Goal: Information Seeking & Learning: Learn about a topic

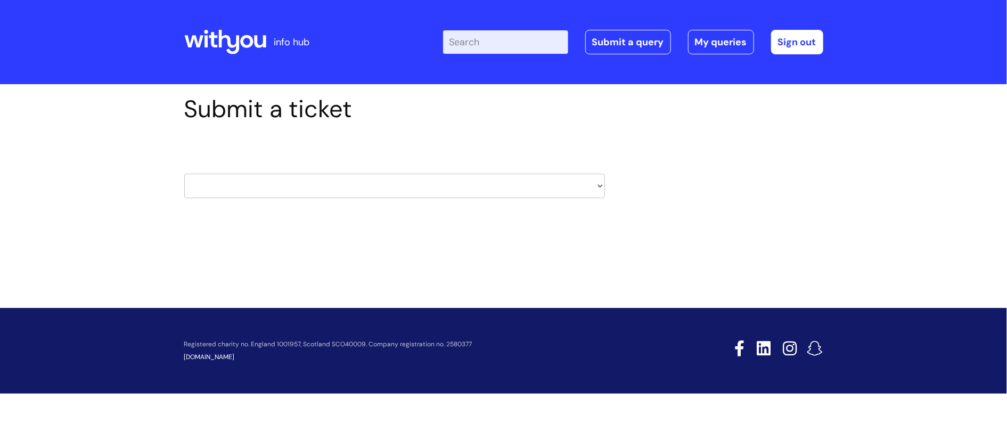
drag, startPoint x: 0, startPoint y: 0, endPoint x: 248, endPoint y: 46, distance: 251.9
click at [248, 46] on icon at bounding box center [246, 41] width 13 height 13
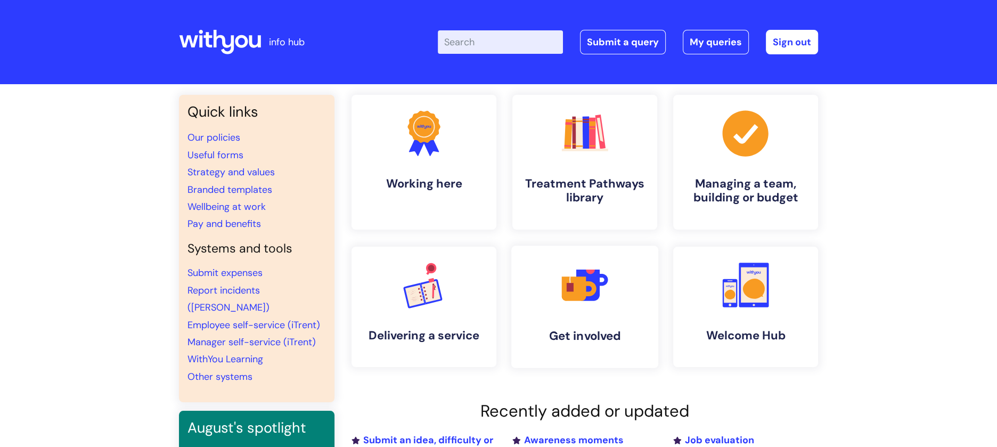
click at [593, 302] on icon ".cls-1{fill:#f89b22;}.cls-1,.cls-2,.cls-3,.cls-4,.cls-5{stroke-width:0px;}.cls-…" at bounding box center [584, 284] width 53 height 53
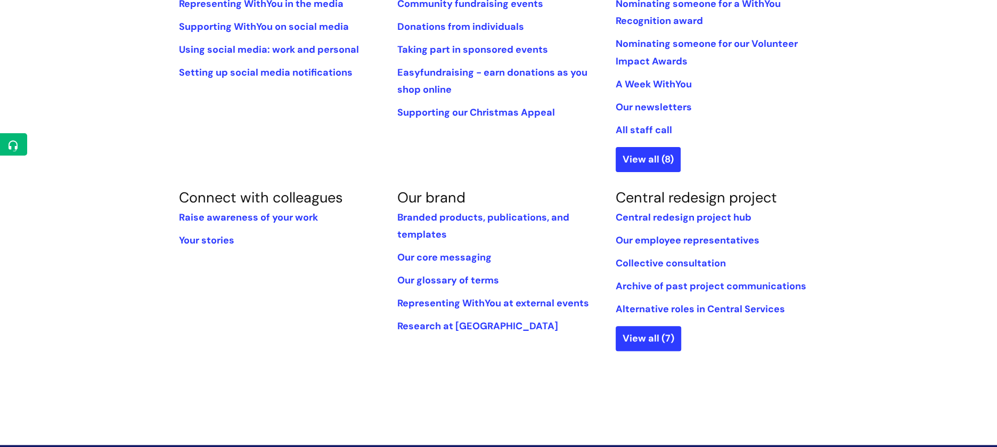
scroll to position [391, 0]
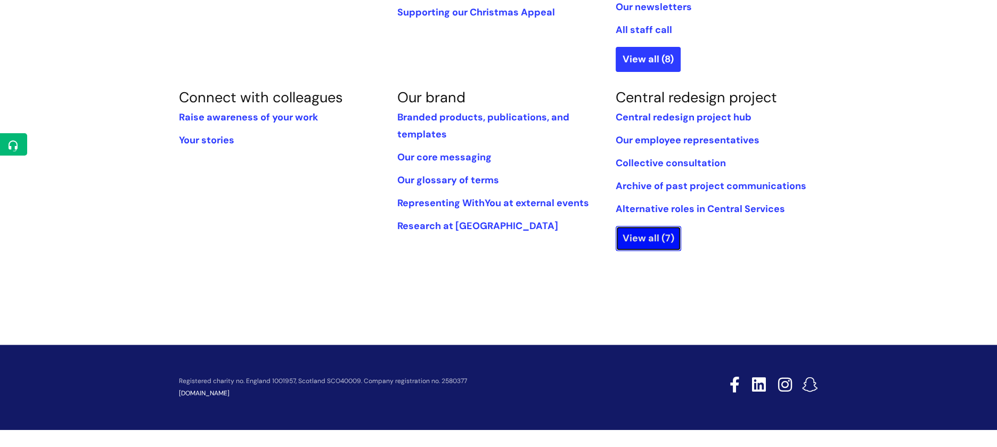
click at [641, 247] on link "View all (7)" at bounding box center [648, 238] width 65 height 24
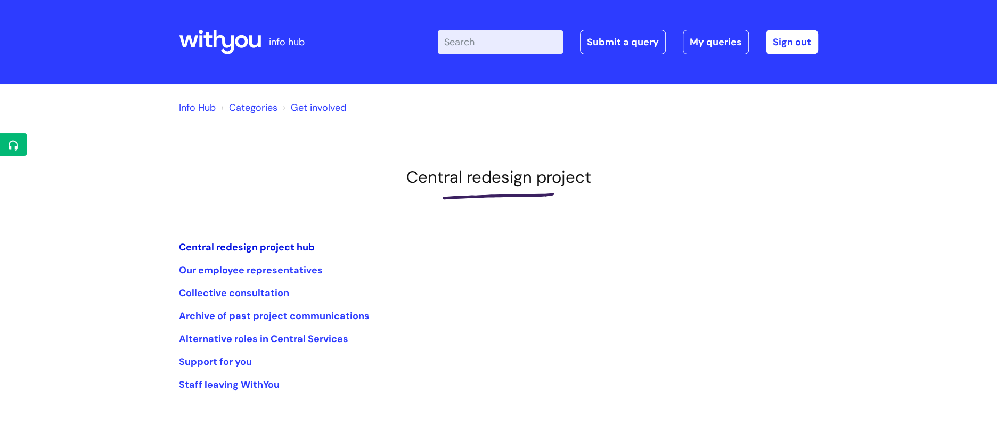
click at [286, 243] on link "Central redesign project hub" at bounding box center [247, 247] width 136 height 13
